Goal: Task Accomplishment & Management: Use online tool/utility

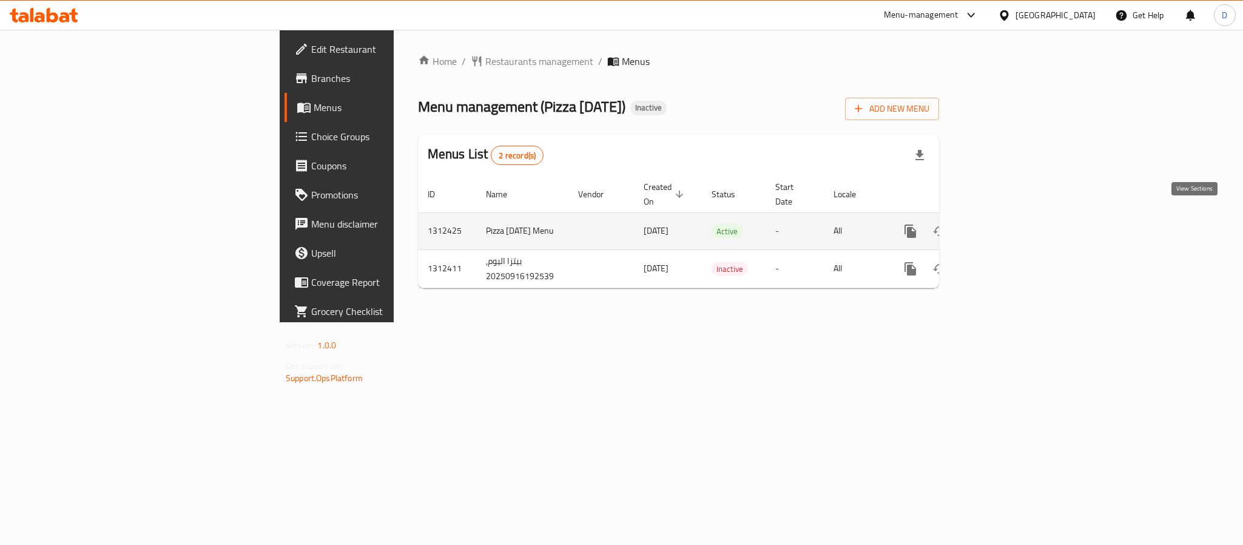
click at [1005, 224] on icon "enhanced table" at bounding box center [998, 231] width 15 height 15
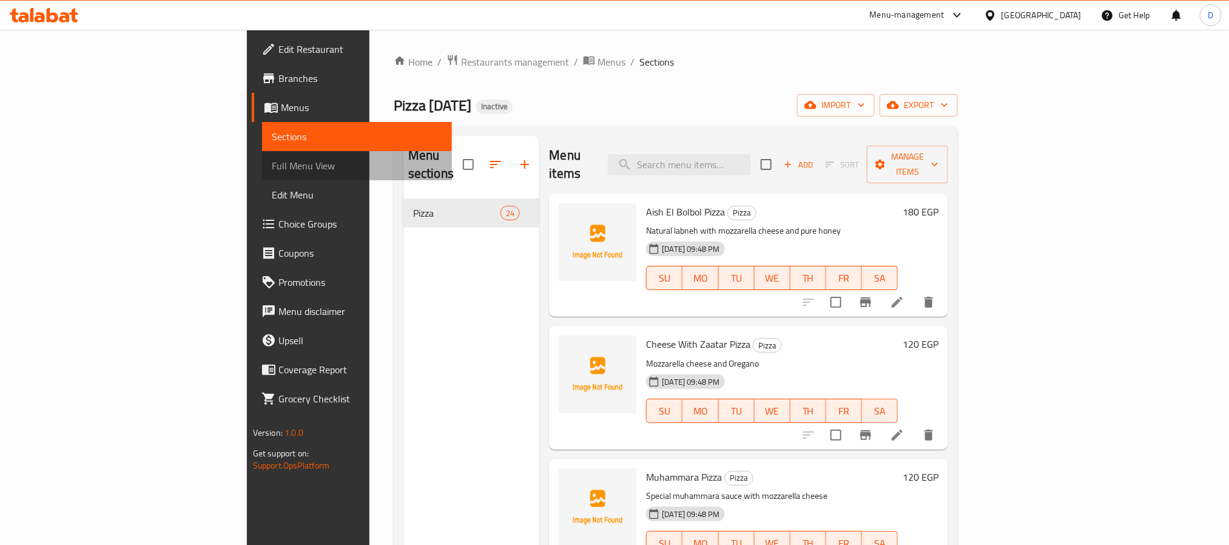
drag, startPoint x: 123, startPoint y: 168, endPoint x: 110, endPoint y: 8, distance: 160.7
click at [272, 168] on span "Full Menu View" at bounding box center [357, 165] width 170 height 15
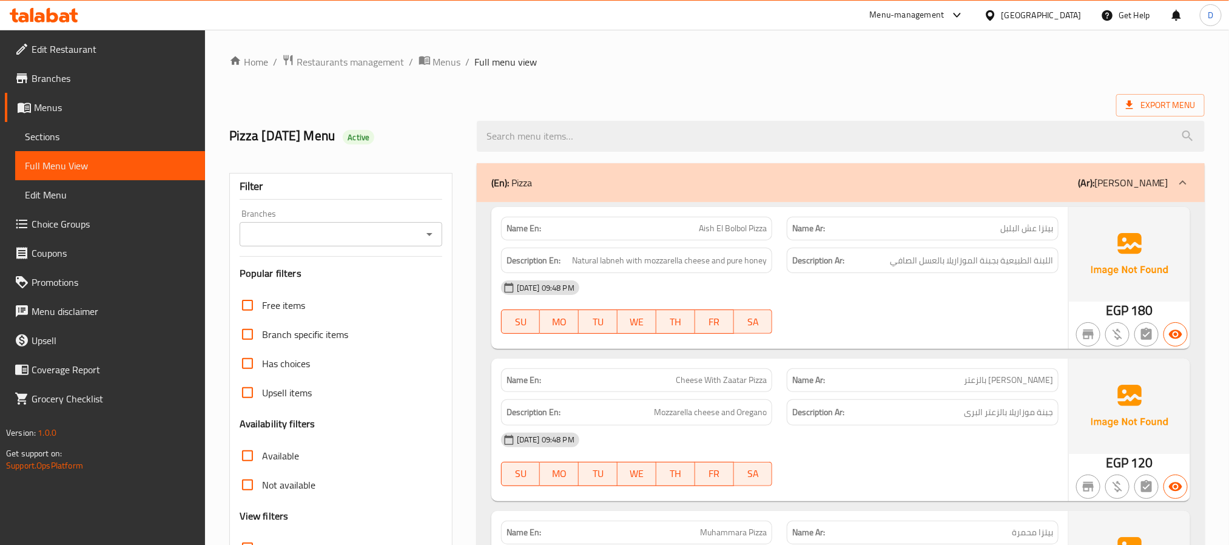
click at [746, 232] on span "Aish El Bolbol Pizza" at bounding box center [733, 228] width 68 height 13
copy span "Aish El Bolbol Pizza"
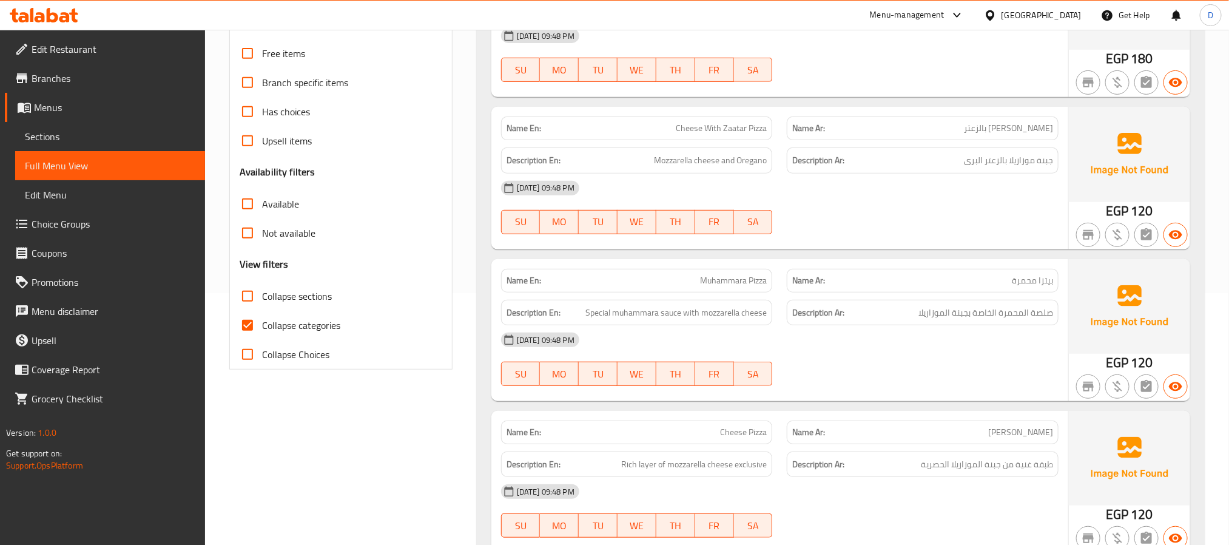
scroll to position [273, 0]
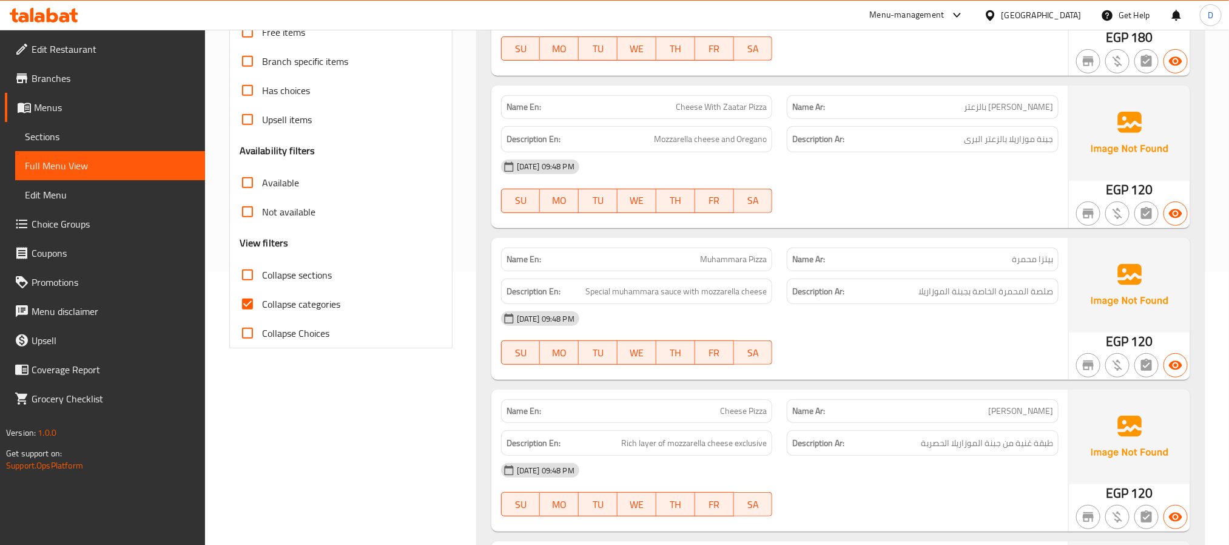
drag, startPoint x: 692, startPoint y: 317, endPoint x: 684, endPoint y: 317, distance: 7.9
click at [684, 317] on div "[DATE] 09:48 PM" at bounding box center [780, 318] width 572 height 29
click at [723, 268] on div "Name En: Muhammara Pizza" at bounding box center [637, 260] width 272 height 24
click at [723, 266] on div "Name En: Muhammara Pizza" at bounding box center [637, 260] width 272 height 24
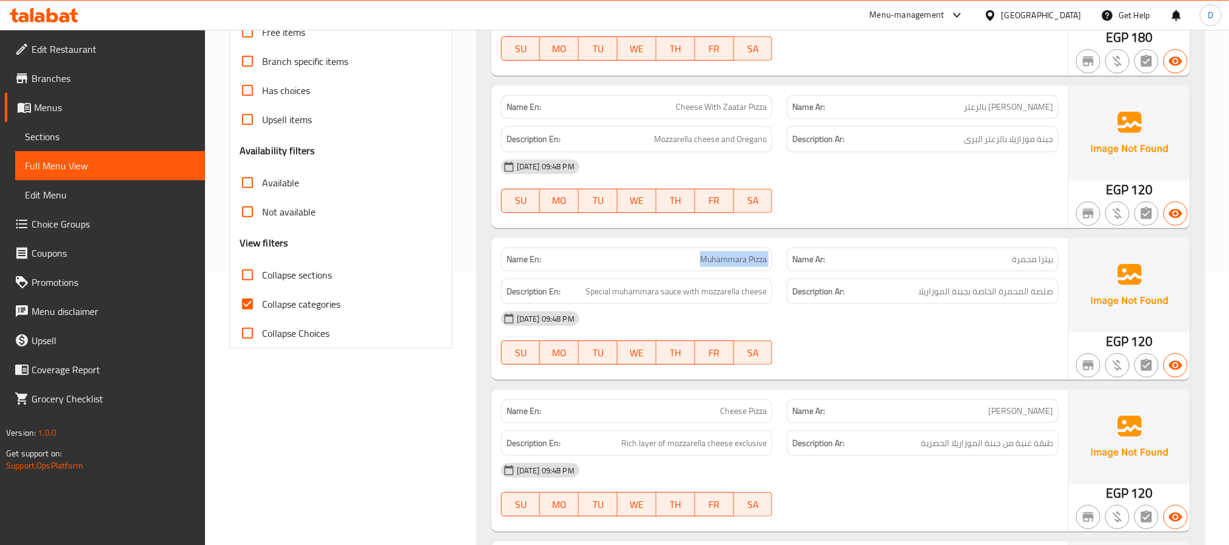
copy span "Muhammara Pizza"
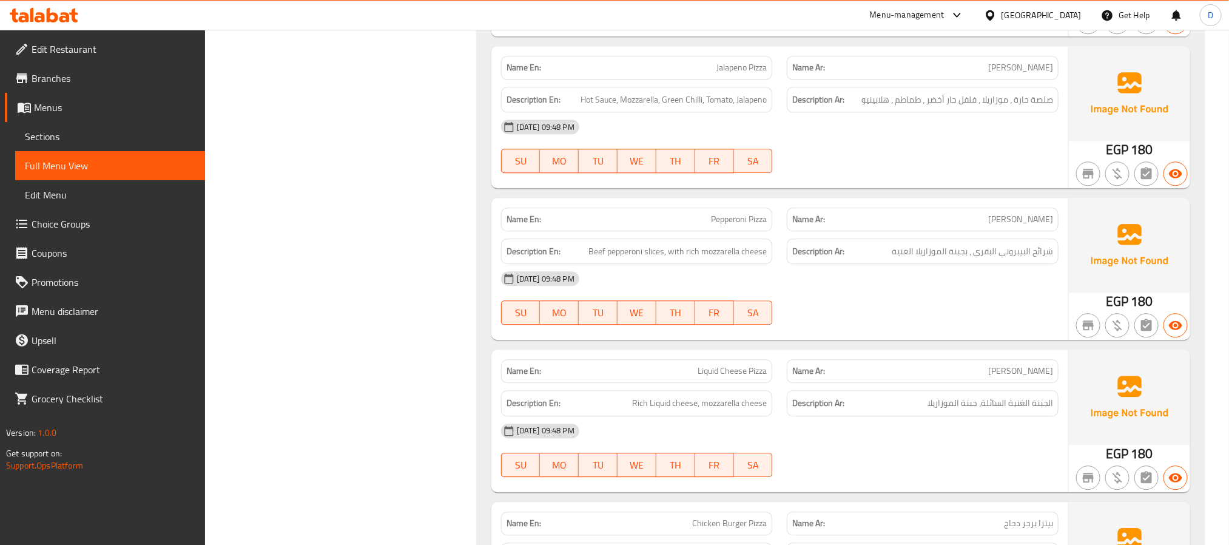
scroll to position [1547, 0]
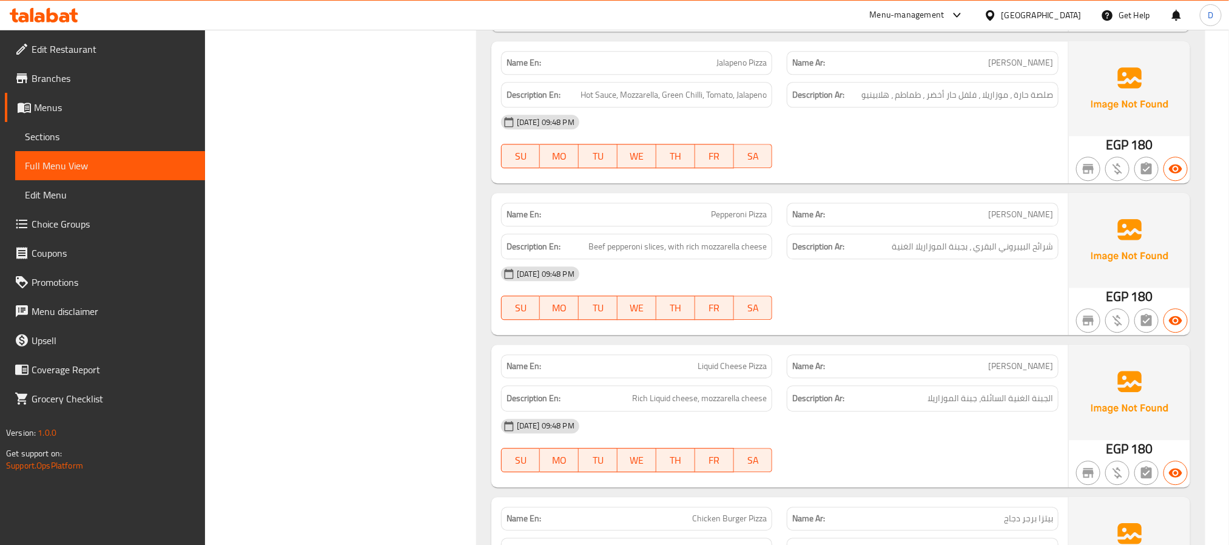
click at [729, 218] on span "Pepperoni Pizza" at bounding box center [739, 214] width 56 height 13
copy span "Pepperoni Pizza"
click at [744, 373] on span "Liquid Cheese Pizza" at bounding box center [732, 366] width 69 height 13
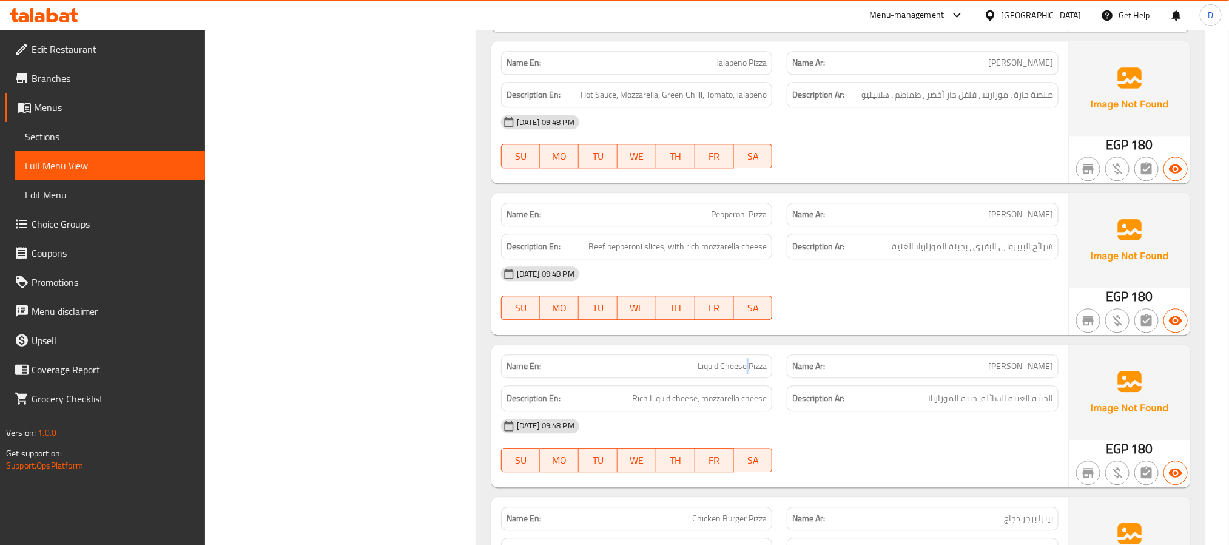
click at [744, 373] on span "Liquid Cheese Pizza" at bounding box center [732, 366] width 69 height 13
copy span "Liquid Cheese Pizza"
click at [792, 315] on div "[DATE] 09:48 PM SU MO TU WE TH FR SA" at bounding box center [780, 293] width 572 height 68
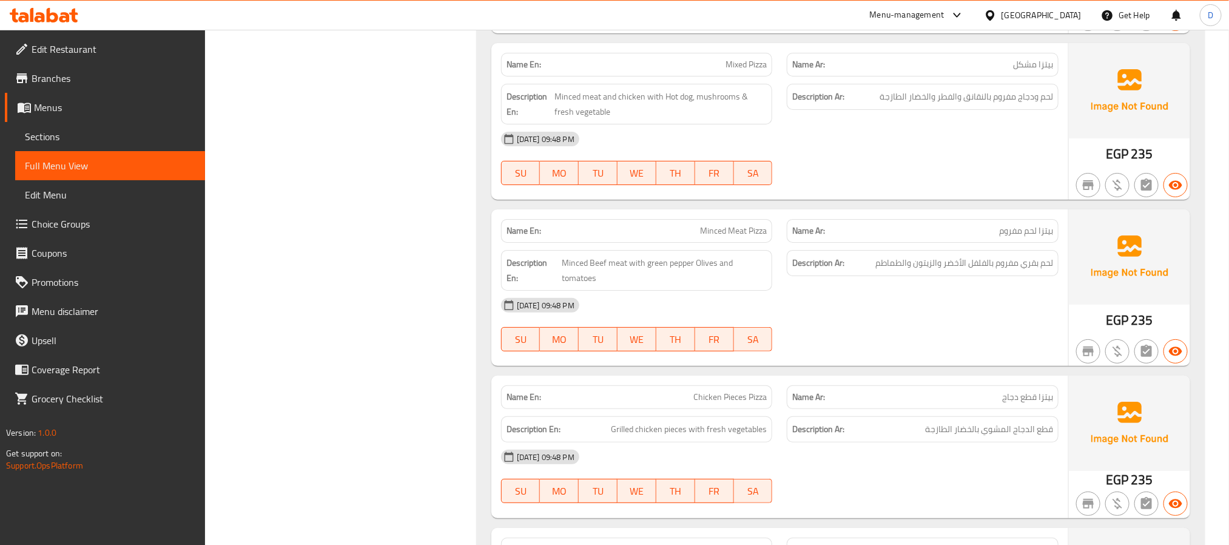
scroll to position [2548, 0]
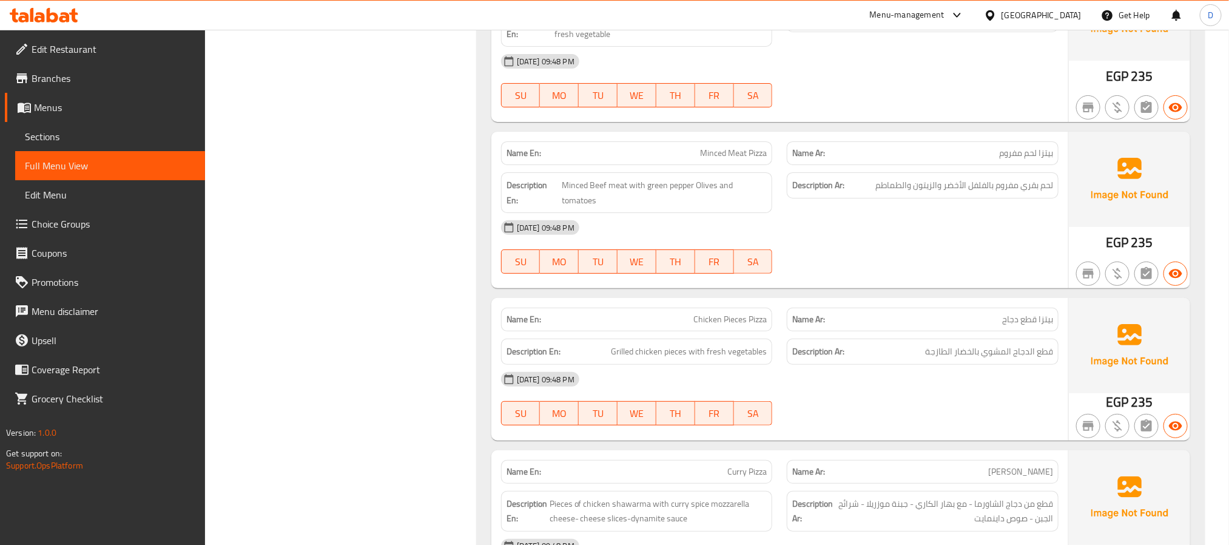
drag, startPoint x: 723, startPoint y: 340, endPoint x: 723, endPoint y: 334, distance: 6.7
click at [723, 331] on div "Name En: Chicken Pieces Pizza" at bounding box center [637, 320] width 272 height 24
click at [727, 326] on span "Chicken Pieces Pizza" at bounding box center [729, 319] width 73 height 13
click at [728, 326] on span "Chicken Pieces Pizza" at bounding box center [729, 319] width 73 height 13
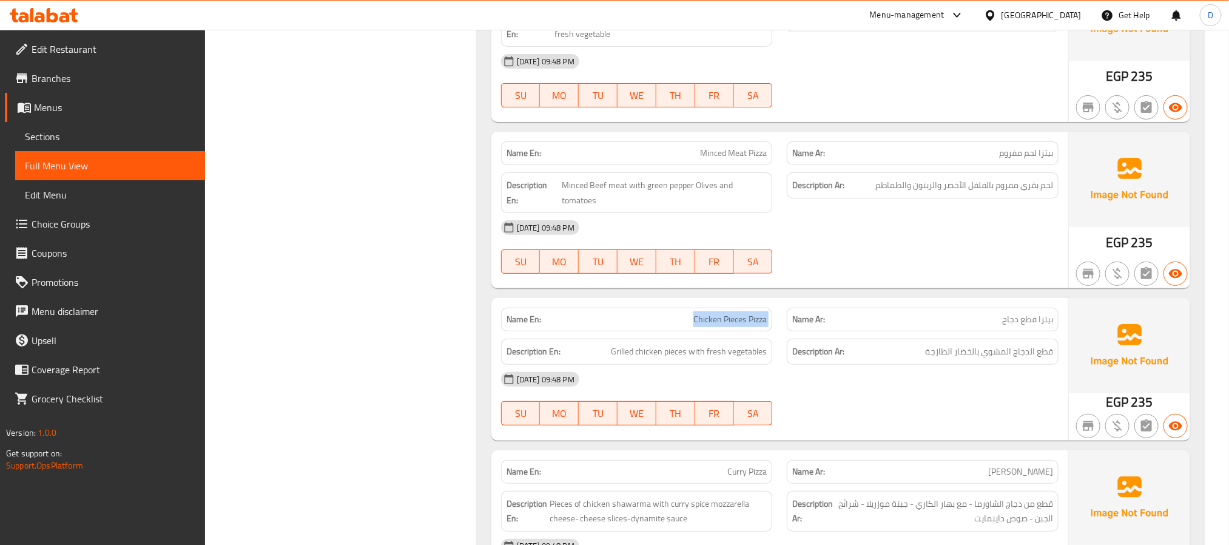
copy span "Chicken Pieces Pizza"
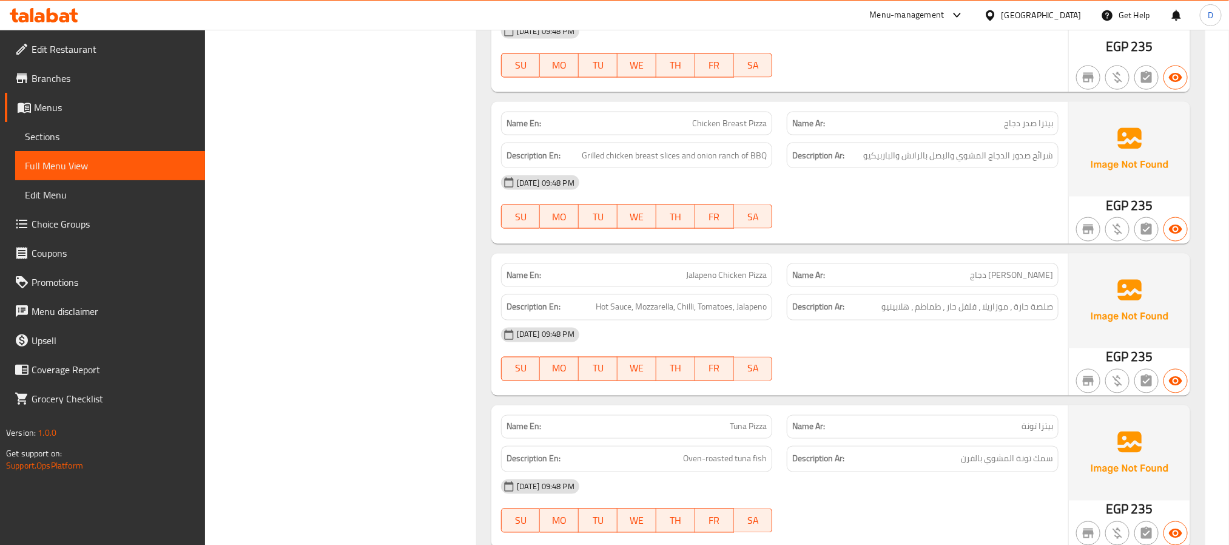
scroll to position [3458, 0]
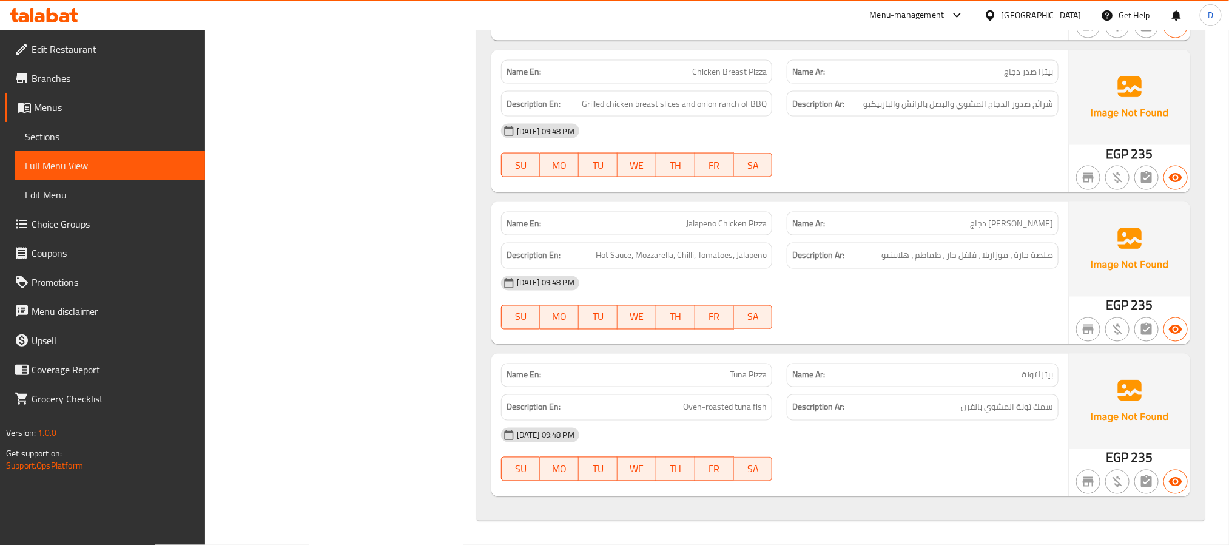
click at [916, 317] on div "[DATE] 09:48 PM SU MO TU WE TH FR SA" at bounding box center [780, 303] width 572 height 68
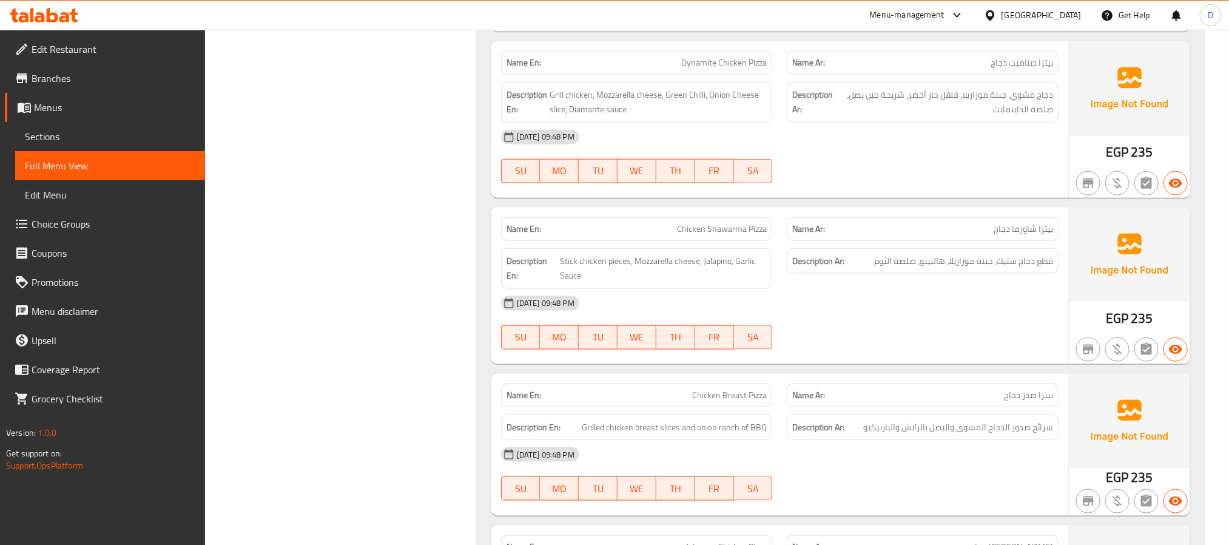
scroll to position [3003, 0]
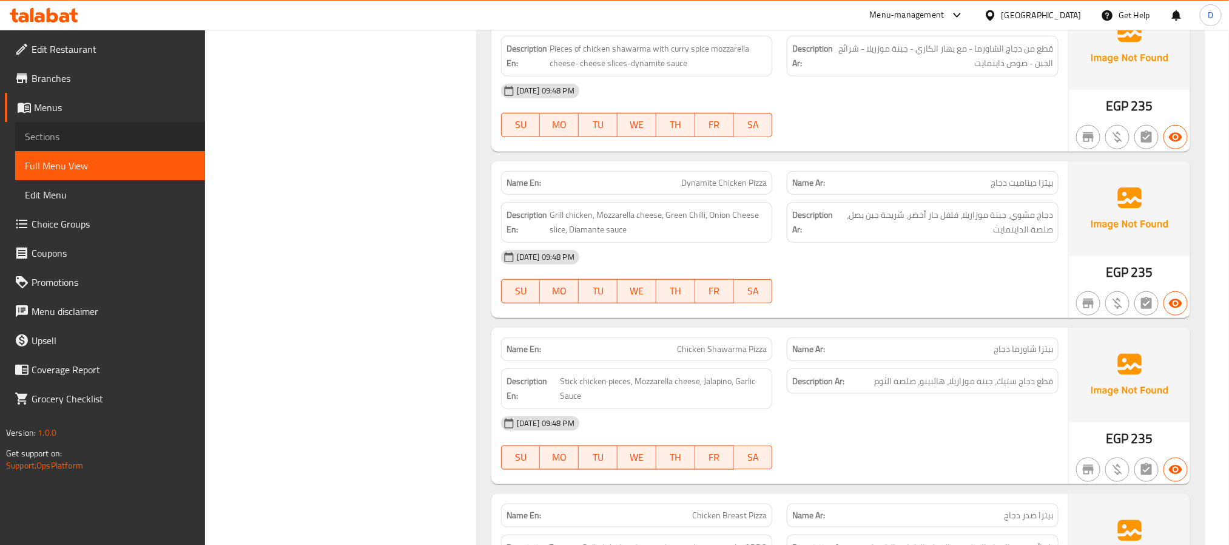
click at [60, 137] on span "Sections" at bounding box center [110, 136] width 170 height 15
